Goal: Check status: Check status

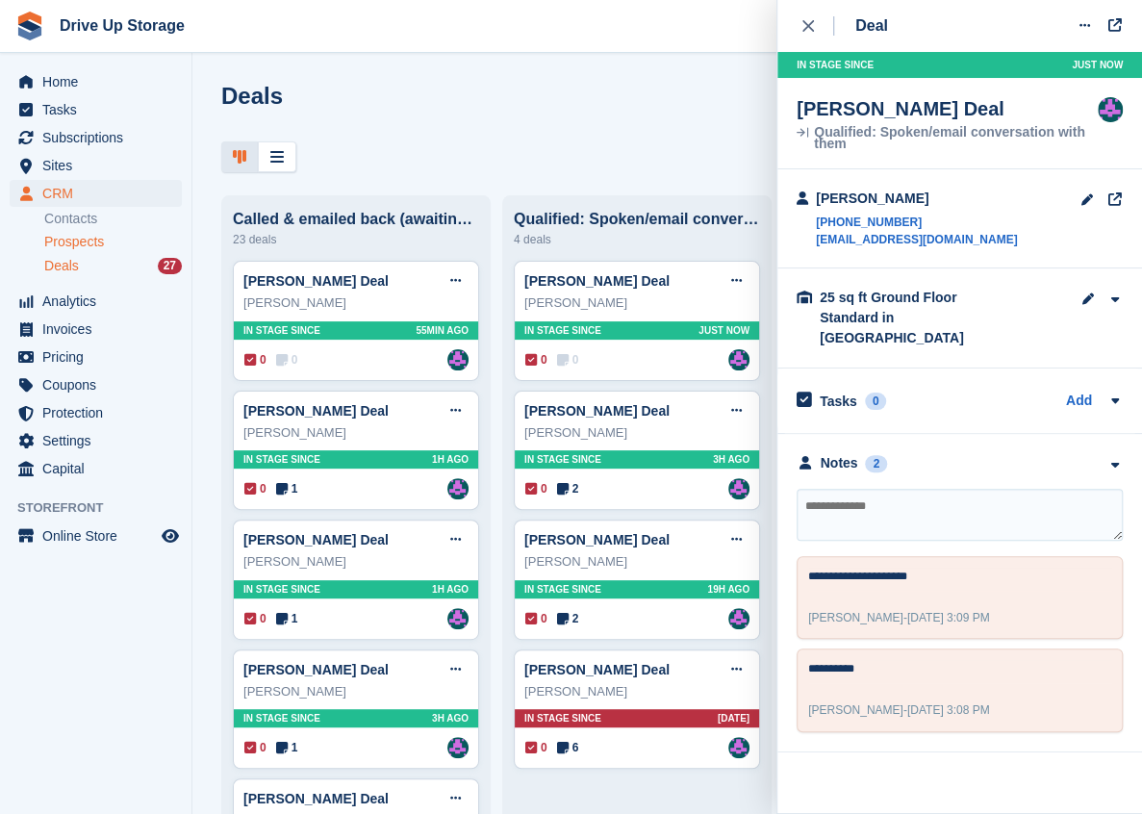
click at [61, 244] on span "Prospects" at bounding box center [74, 242] width 60 height 18
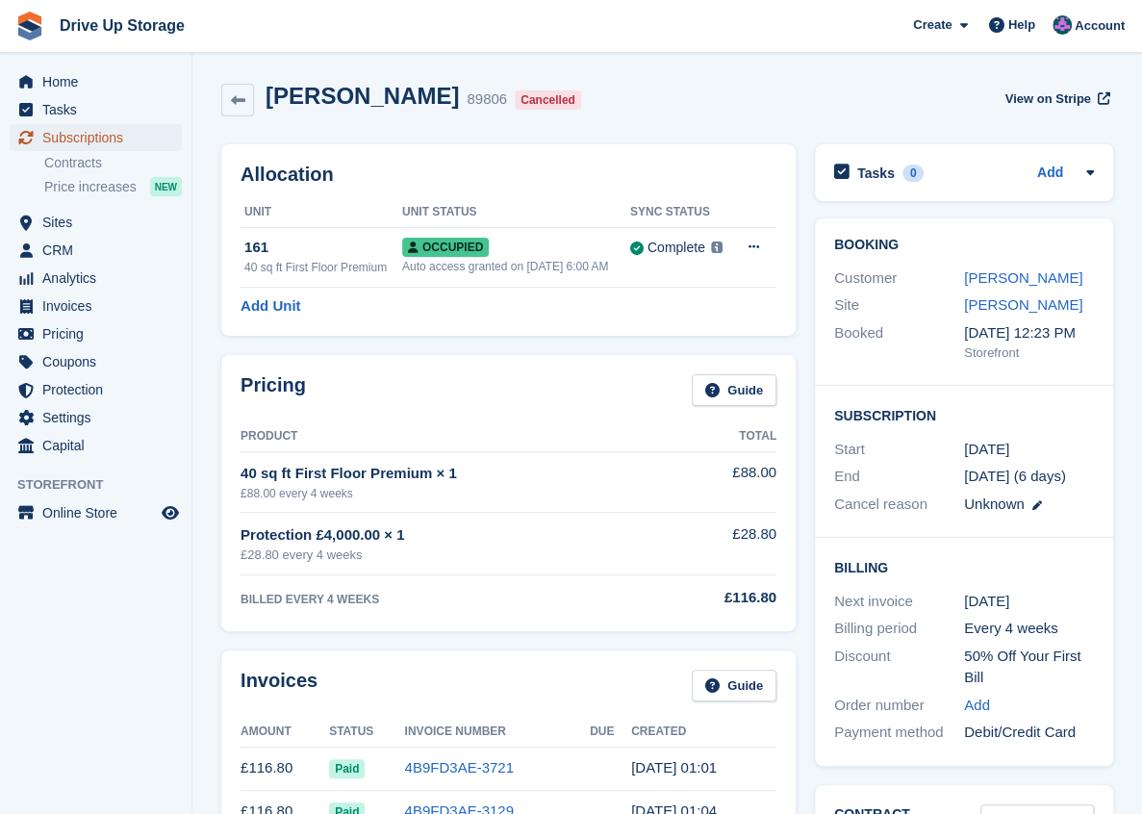
click at [95, 132] on span "Subscriptions" at bounding box center [99, 137] width 115 height 27
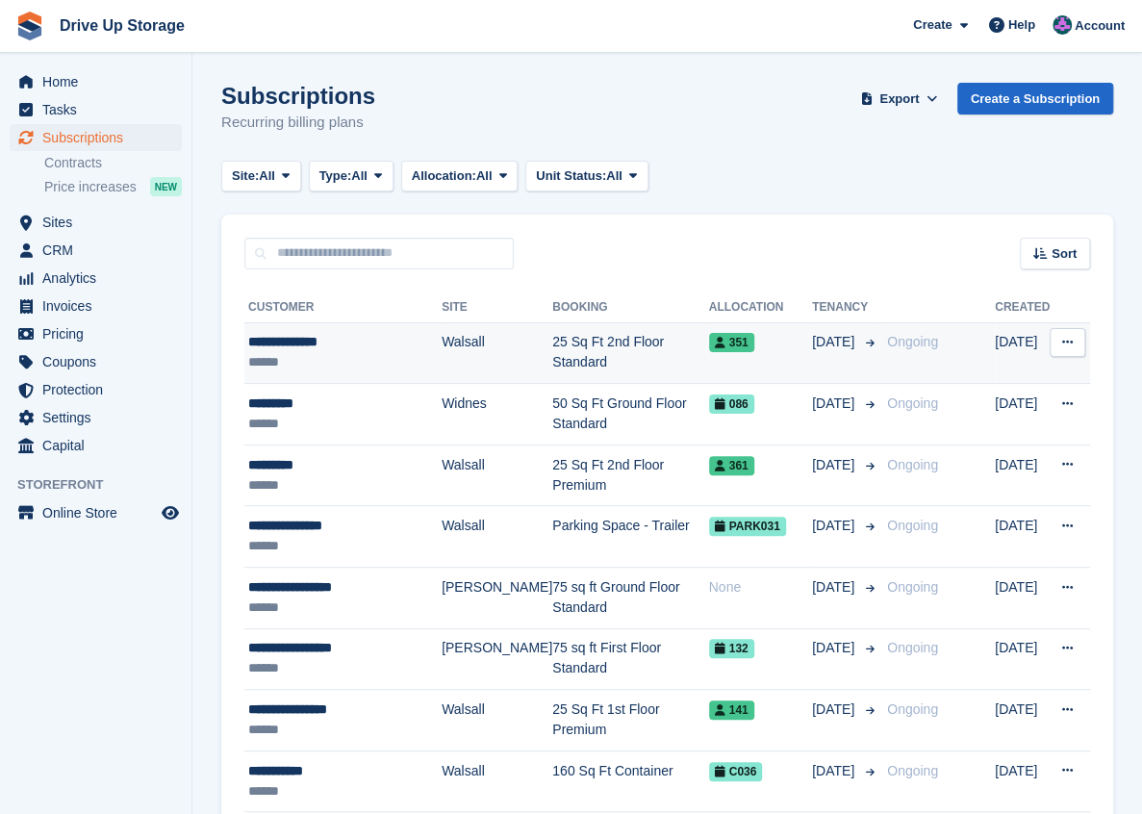
click at [285, 351] on div "**********" at bounding box center [344, 342] width 193 height 20
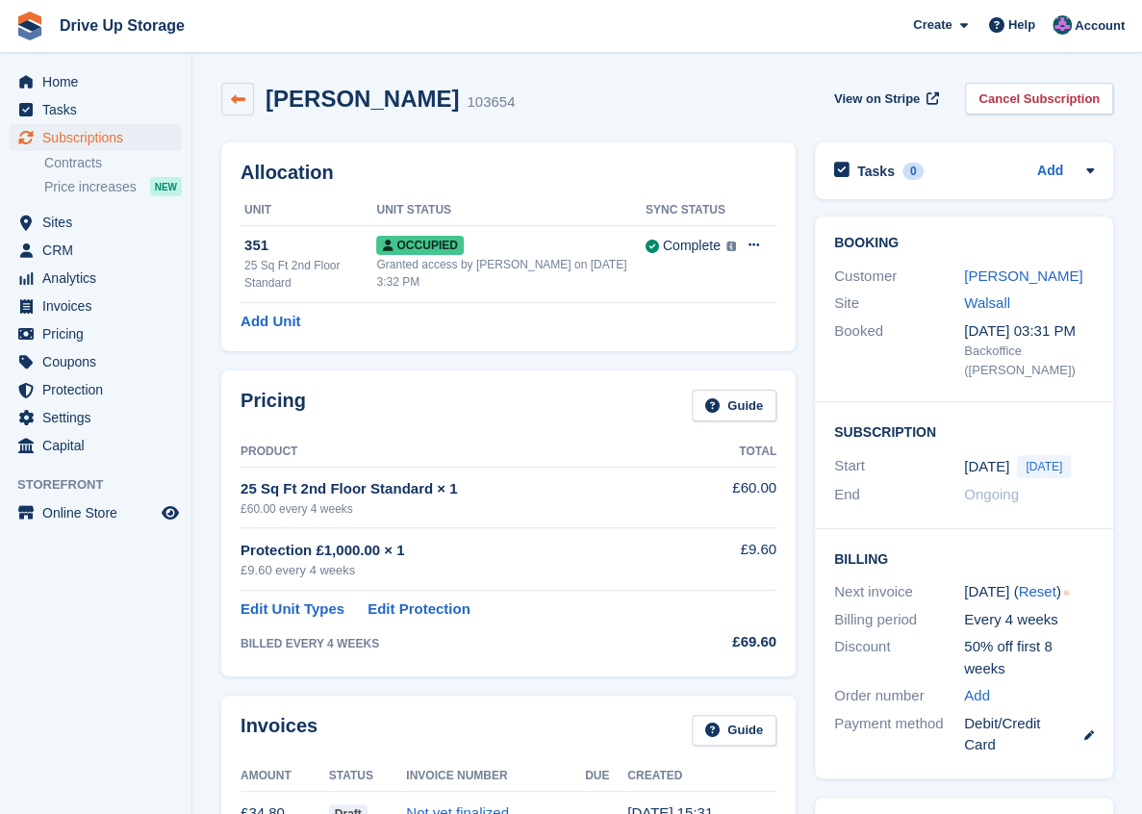
click at [239, 105] on icon at bounding box center [238, 99] width 14 height 14
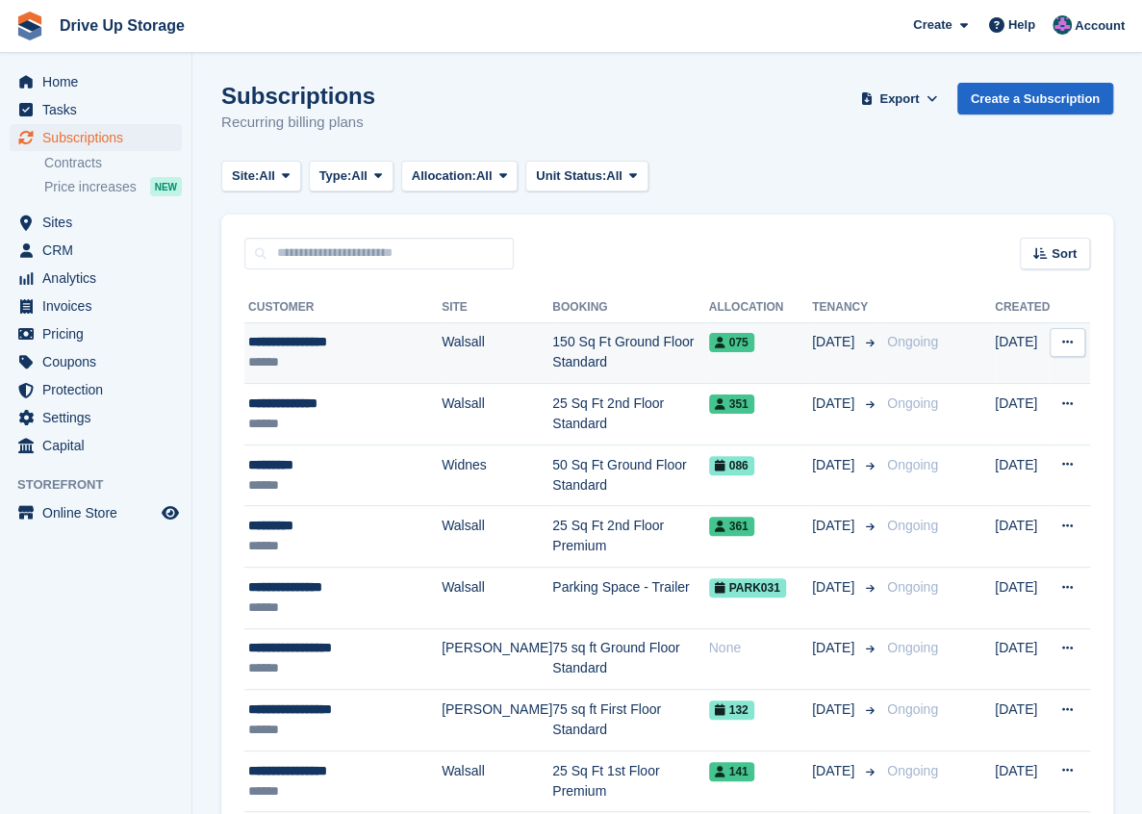
click at [554, 346] on td "150 Sq Ft Ground Floor Standard" at bounding box center [630, 353] width 156 height 62
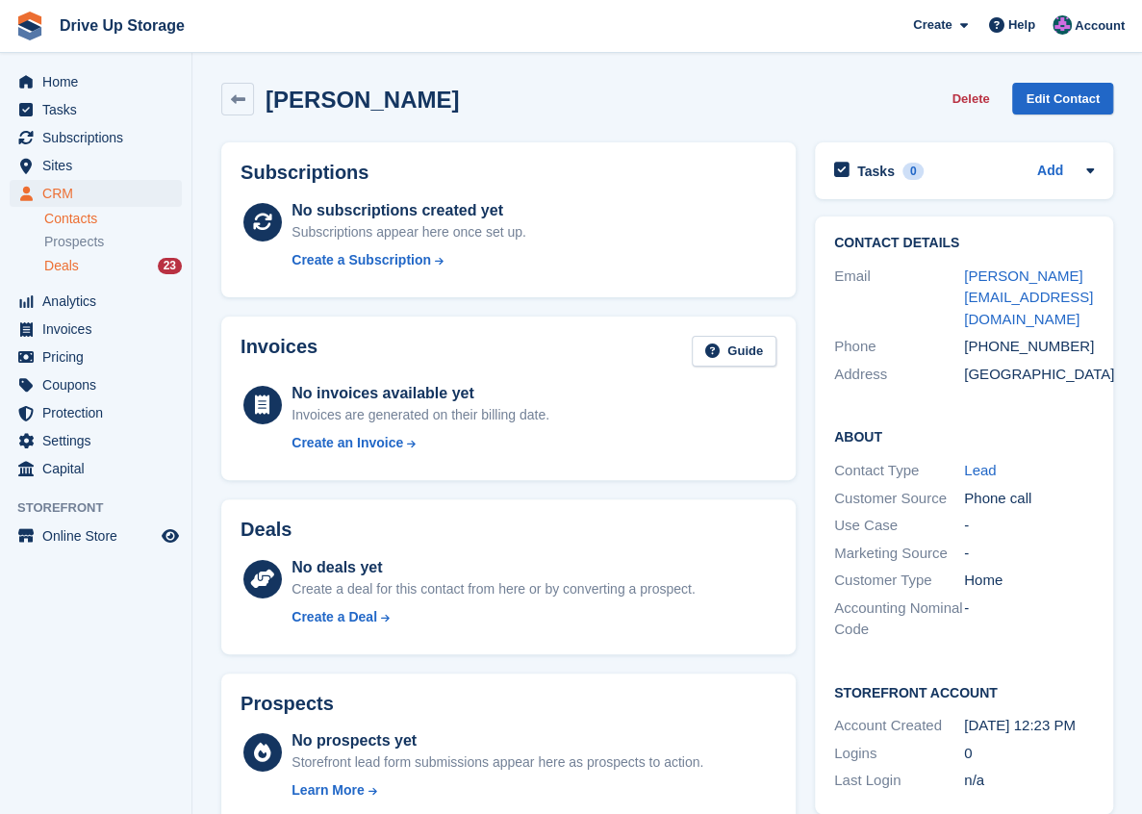
click at [79, 266] on div "Deals 23" at bounding box center [113, 266] width 138 height 18
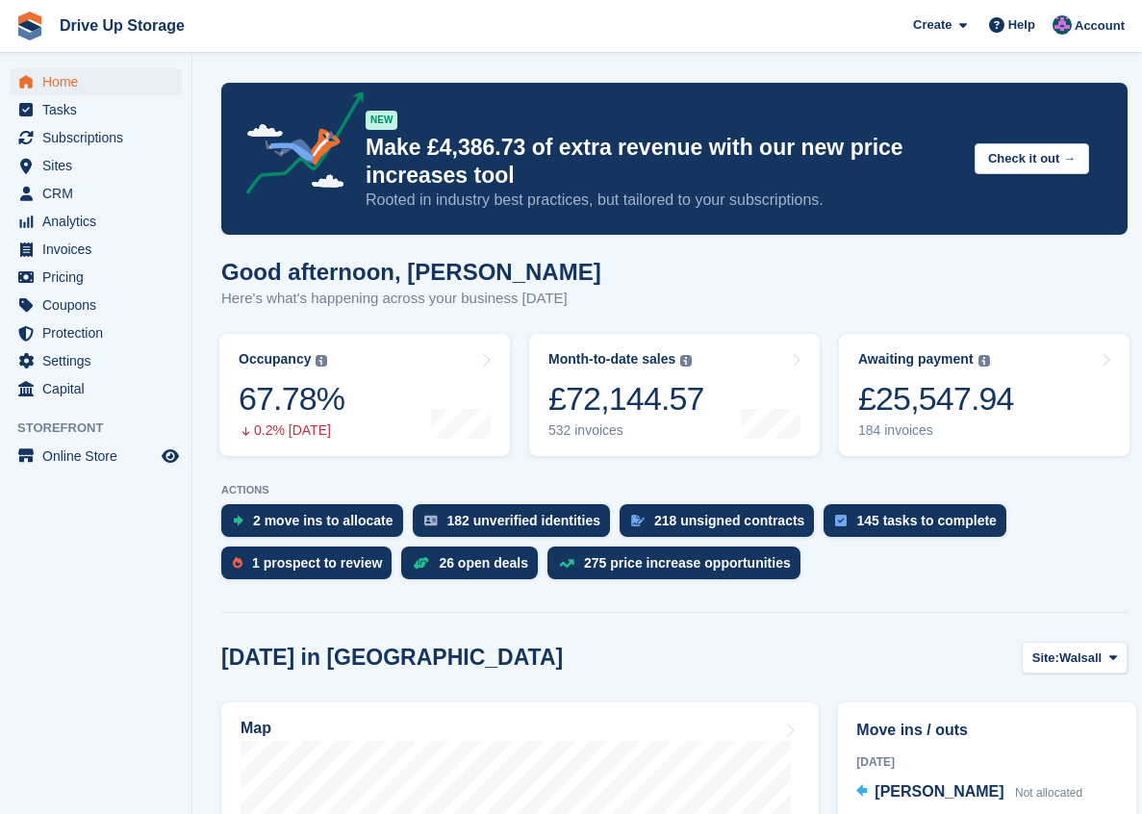
scroll to position [1219, 0]
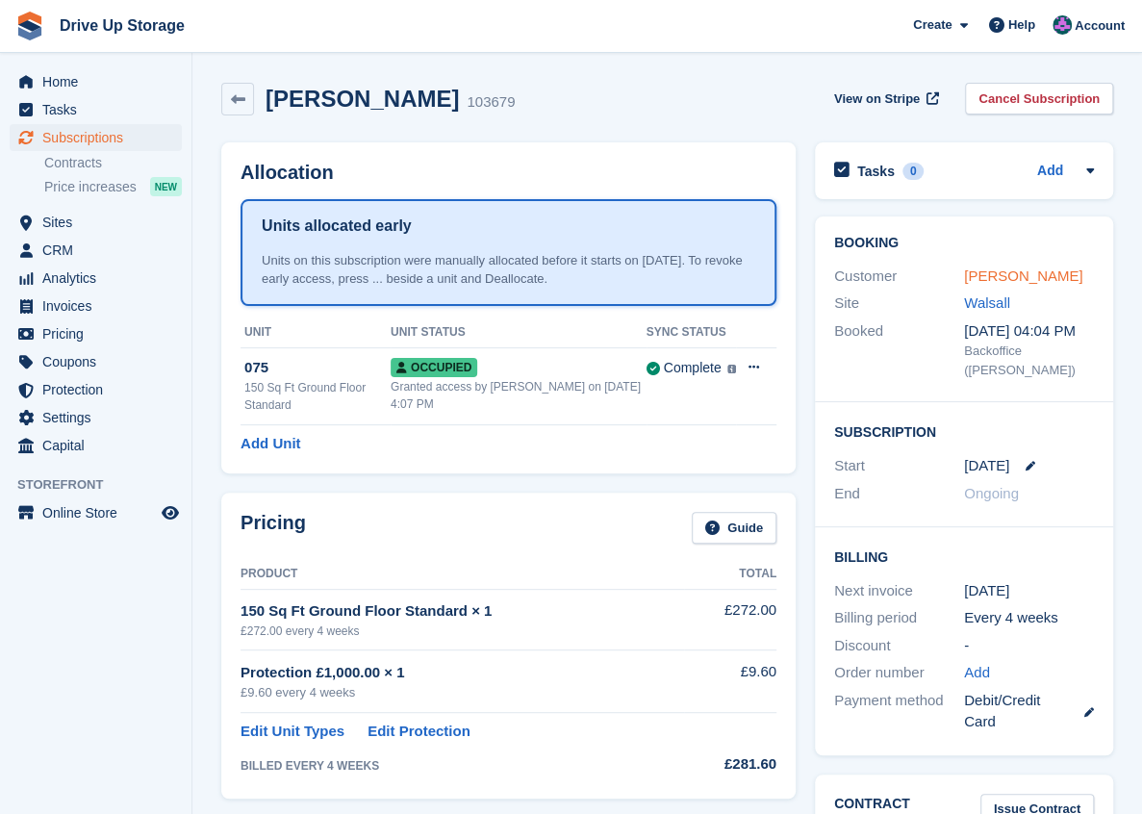
click at [1013, 275] on link "Mr Robert Thomas" at bounding box center [1023, 276] width 118 height 16
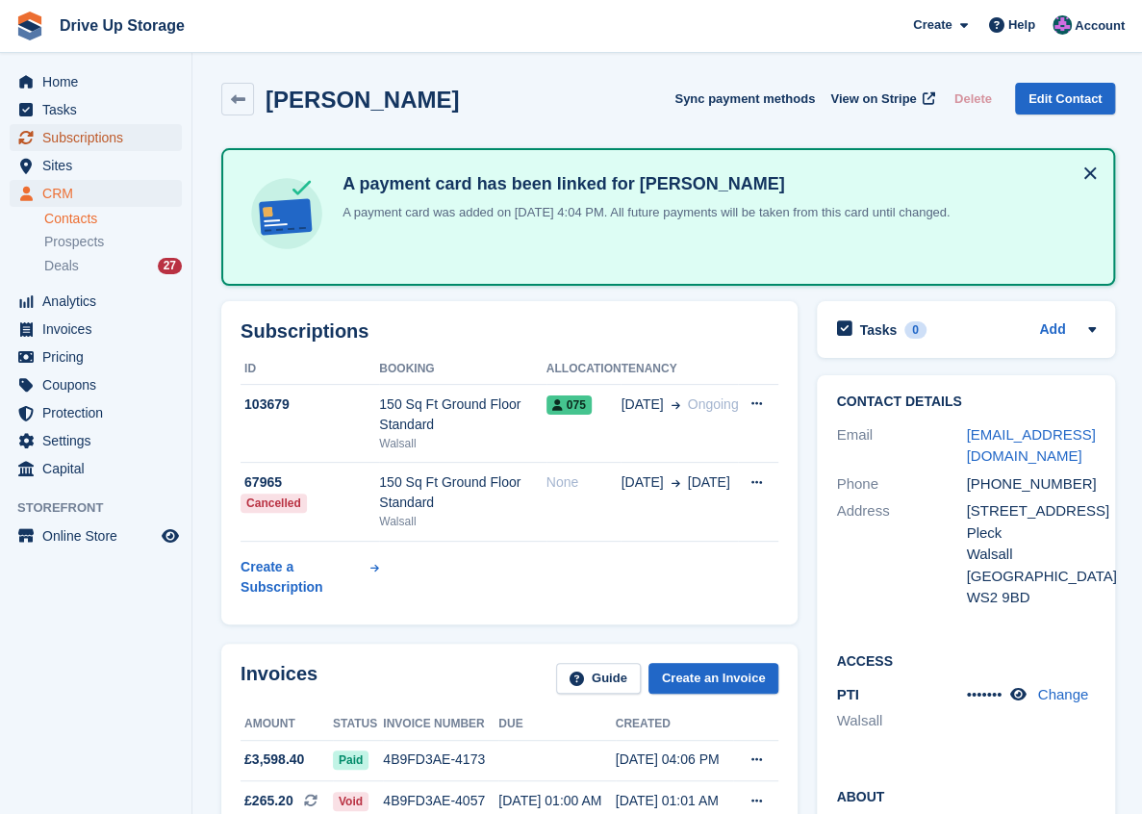
click at [100, 139] on span "Subscriptions" at bounding box center [99, 137] width 115 height 27
